Goal: Information Seeking & Learning: Learn about a topic

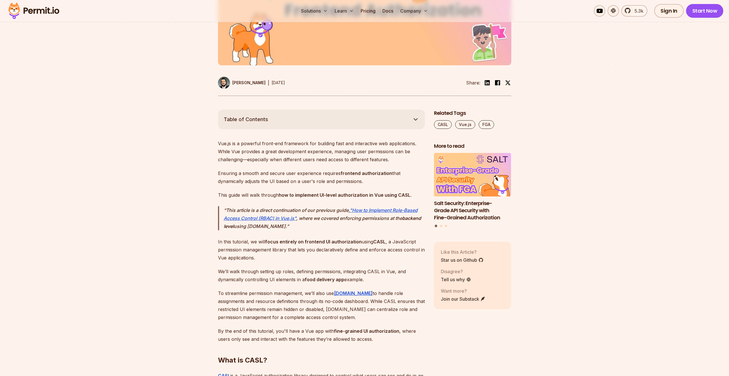
scroll to position [229, 0]
click at [359, 119] on button "Table of Contents" at bounding box center [321, 118] width 207 height 19
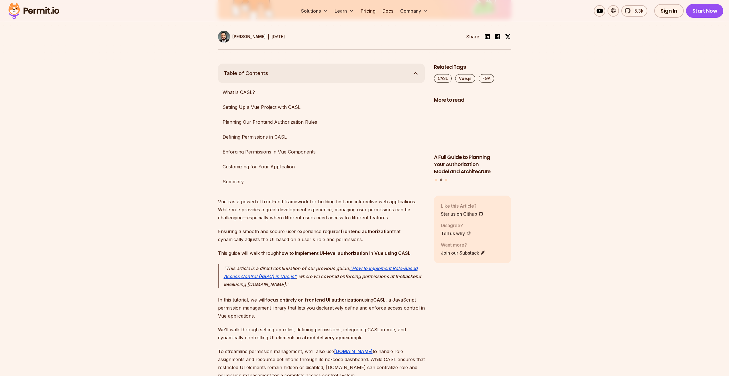
scroll to position [287, 0]
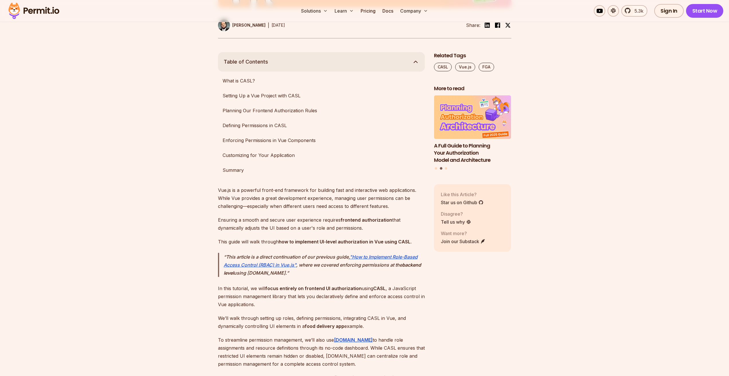
click at [410, 63] on button "Table of Contents" at bounding box center [321, 61] width 207 height 19
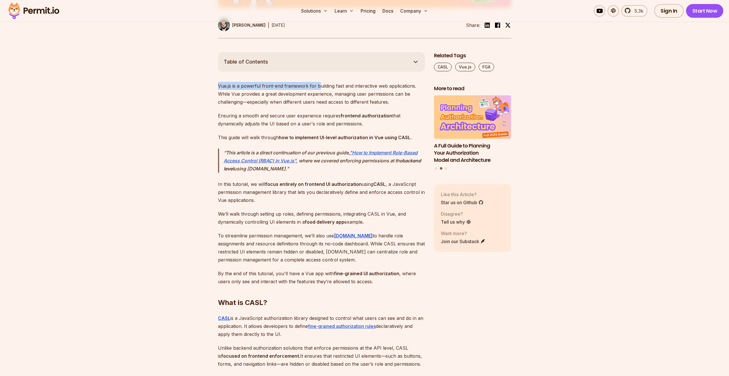
drag, startPoint x: 232, startPoint y: 87, endPoint x: 319, endPoint y: 87, distance: 86.3
click at [319, 87] on p "Vue.js is a powerful front-end framework for building fast and interactive web …" at bounding box center [321, 94] width 207 height 24
click at [310, 105] on p "Vue.js is a powerful front-end framework for building fast and interactive web …" at bounding box center [321, 94] width 207 height 24
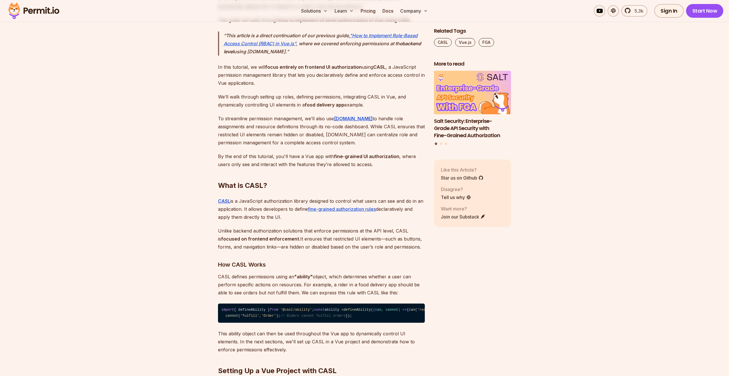
scroll to position [430, 0]
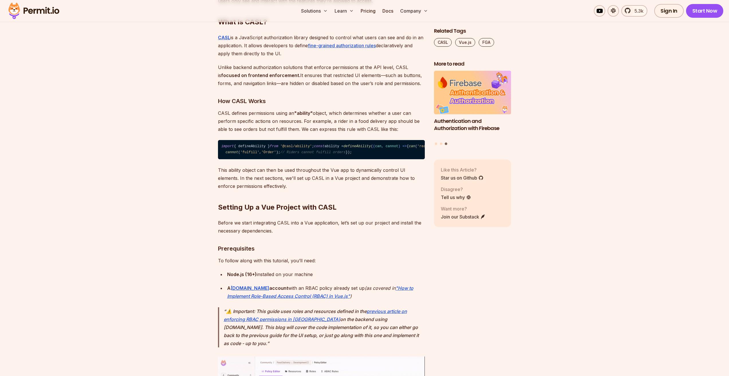
scroll to position [556, 0]
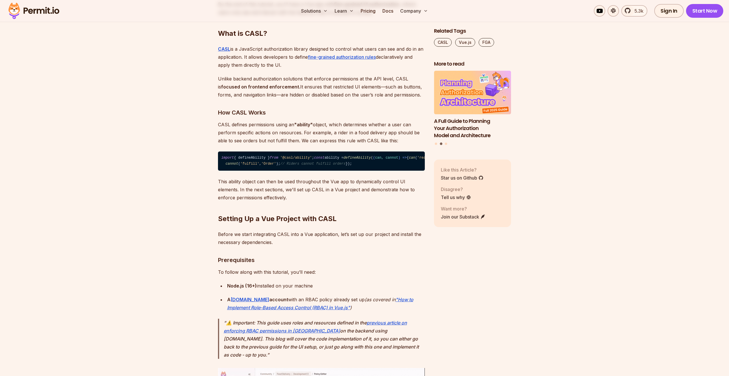
click at [263, 92] on p "Unlike backend authorization solutions that enforce permissions at the API leve…" at bounding box center [321, 87] width 207 height 24
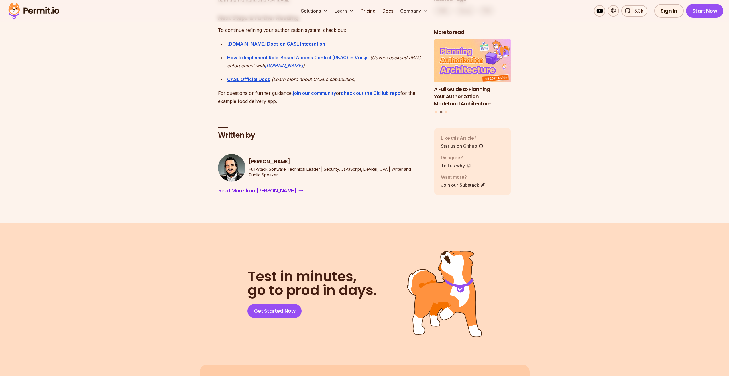
scroll to position [3874, 0]
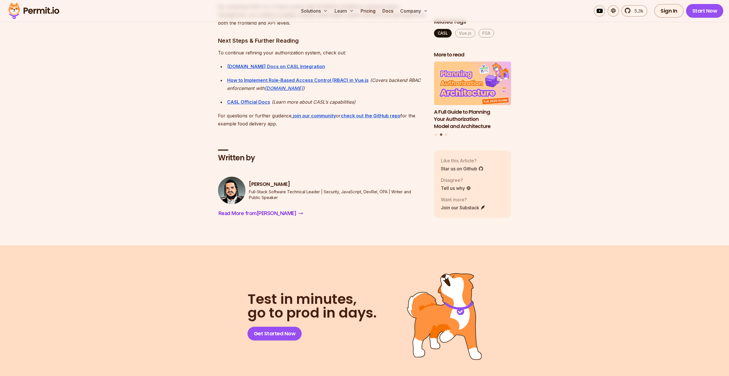
click at [443, 38] on link "CASL" at bounding box center [443, 33] width 18 height 9
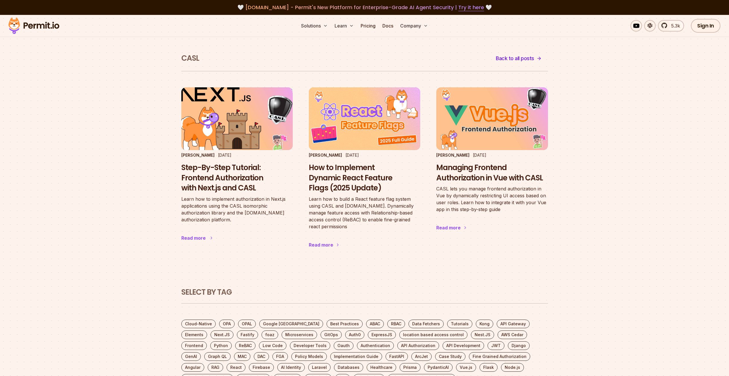
click at [233, 183] on h3 "Step-By-Step Tutorial: Frontend Authorization with Next.js and CASL" at bounding box center [236, 178] width 111 height 31
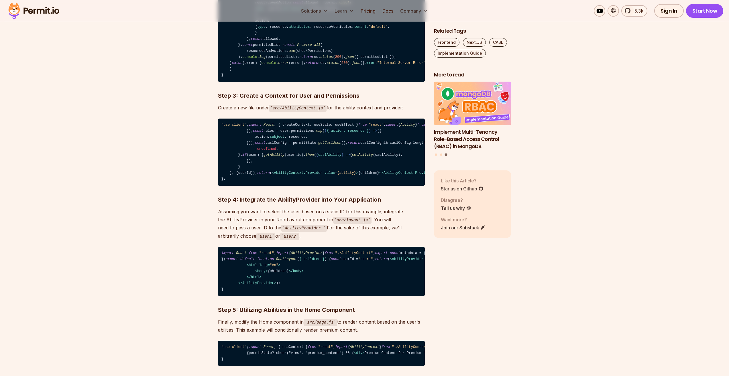
scroll to position [974, 0]
